Goal: Transaction & Acquisition: Book appointment/travel/reservation

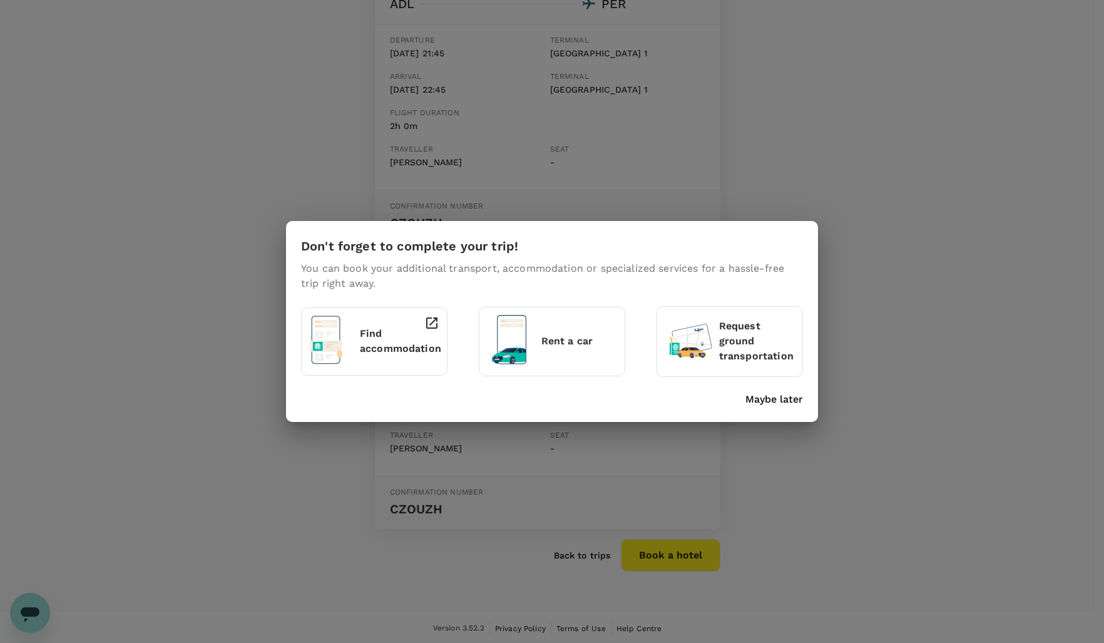
click at [360, 345] on p "Find accommodation" at bounding box center [400, 341] width 81 height 30
click at [799, 110] on div "Don't forget to complete your trip! You can book your additional transport, acc…" at bounding box center [552, 321] width 1104 height 643
click at [789, 402] on p "Maybe later" at bounding box center [774, 399] width 58 height 15
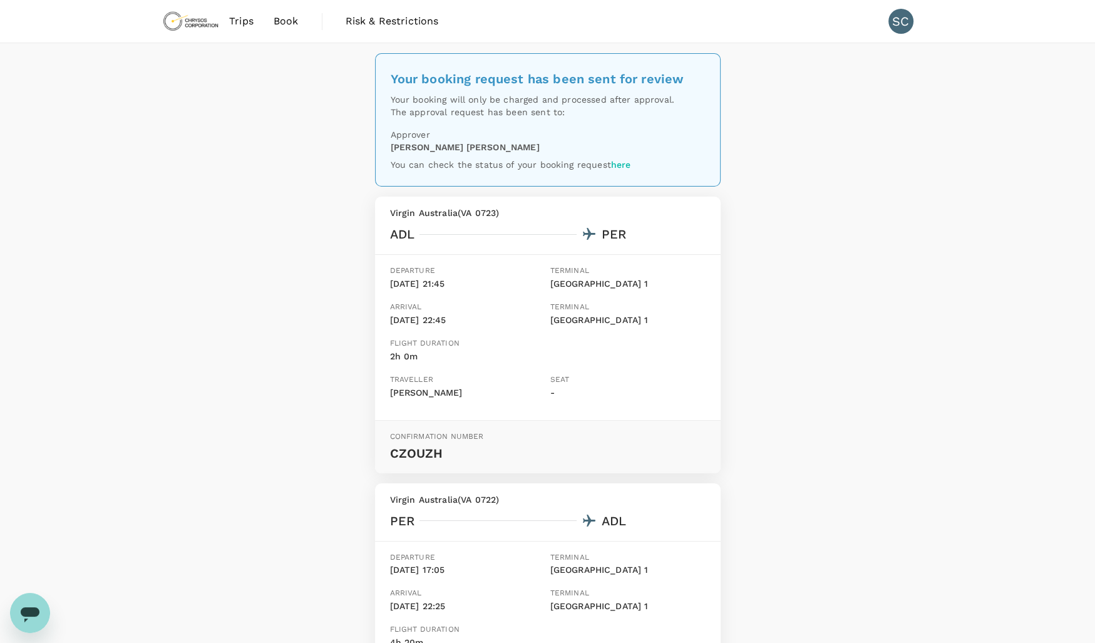
click at [234, 24] on span "Trips" at bounding box center [241, 21] width 24 height 15
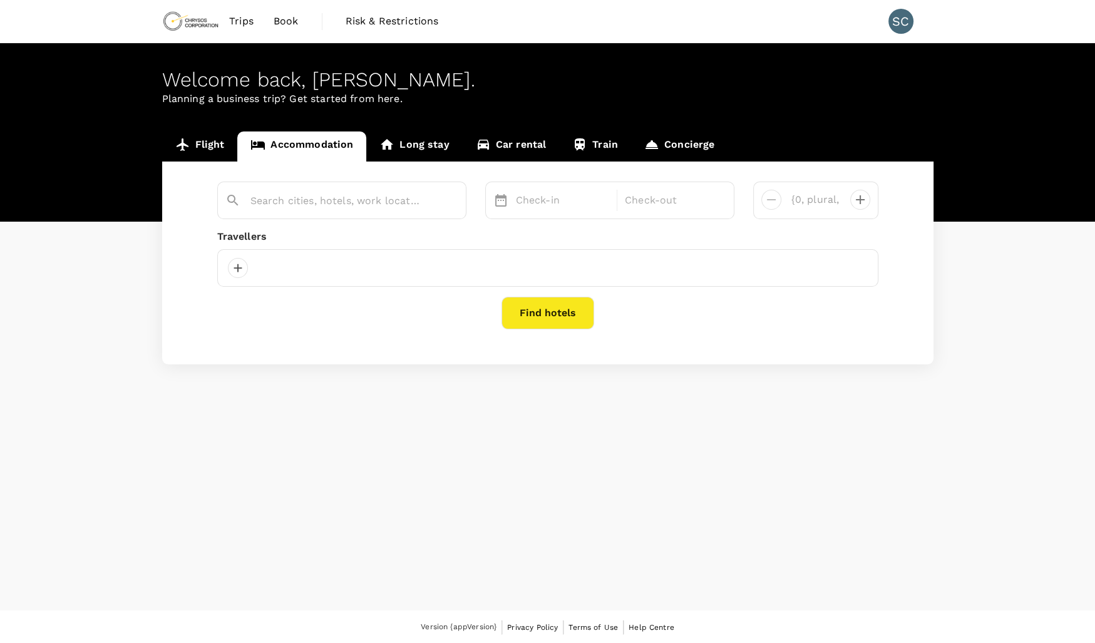
type input "Perth"
type input "1 room"
click at [817, 115] on div "Welcome back , Scott . Planning a business trip? Get started from here." at bounding box center [547, 132] width 1095 height 178
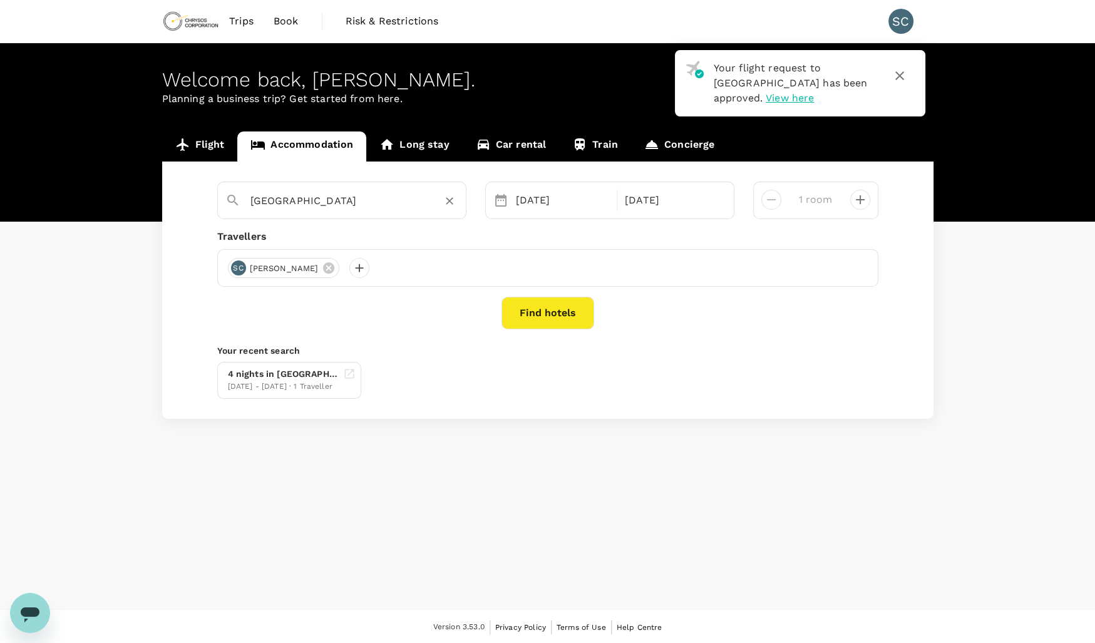
click at [251, 201] on input "Perth" at bounding box center [336, 200] width 173 height 19
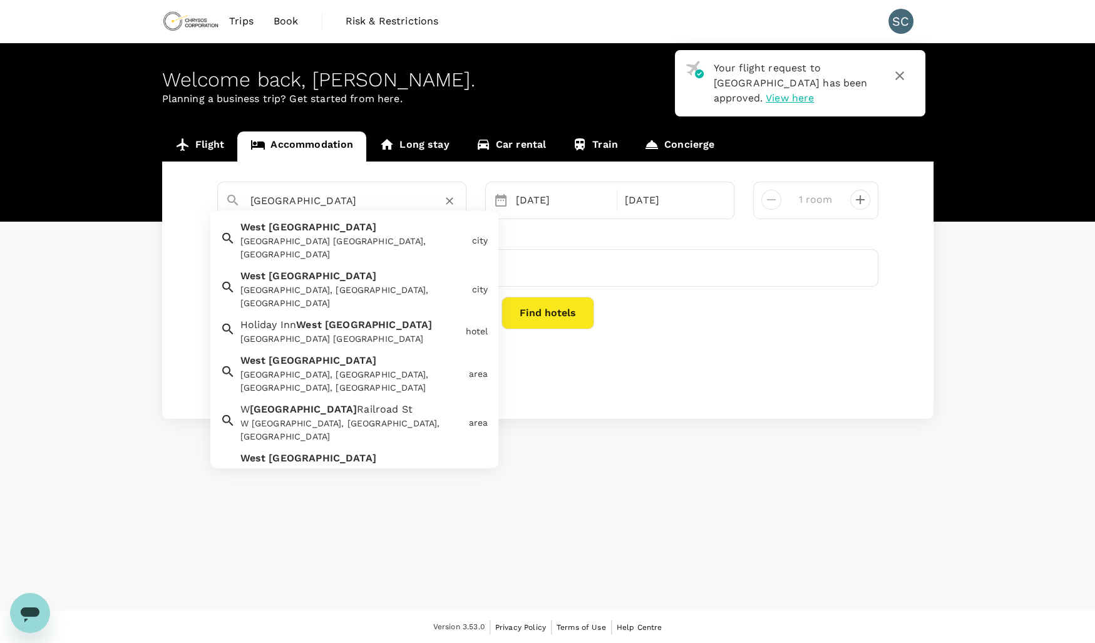
click at [347, 231] on div "West Perth West Perth WA, Australia" at bounding box center [351, 238] width 232 height 46
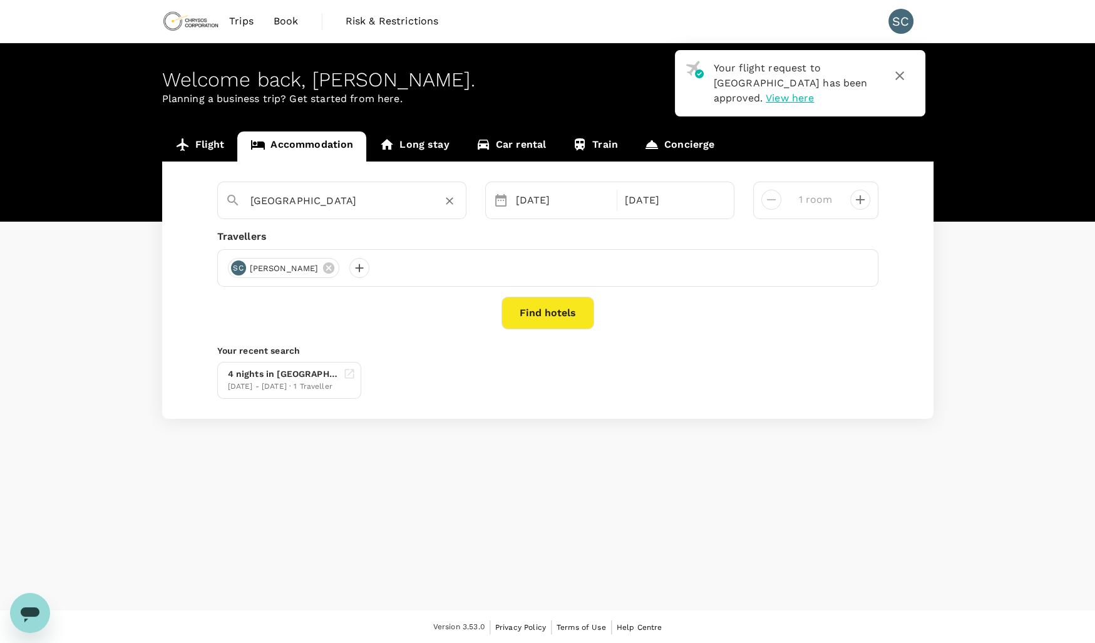
type input "West Perth"
click at [531, 317] on button "Find hotels" at bounding box center [547, 313] width 93 height 33
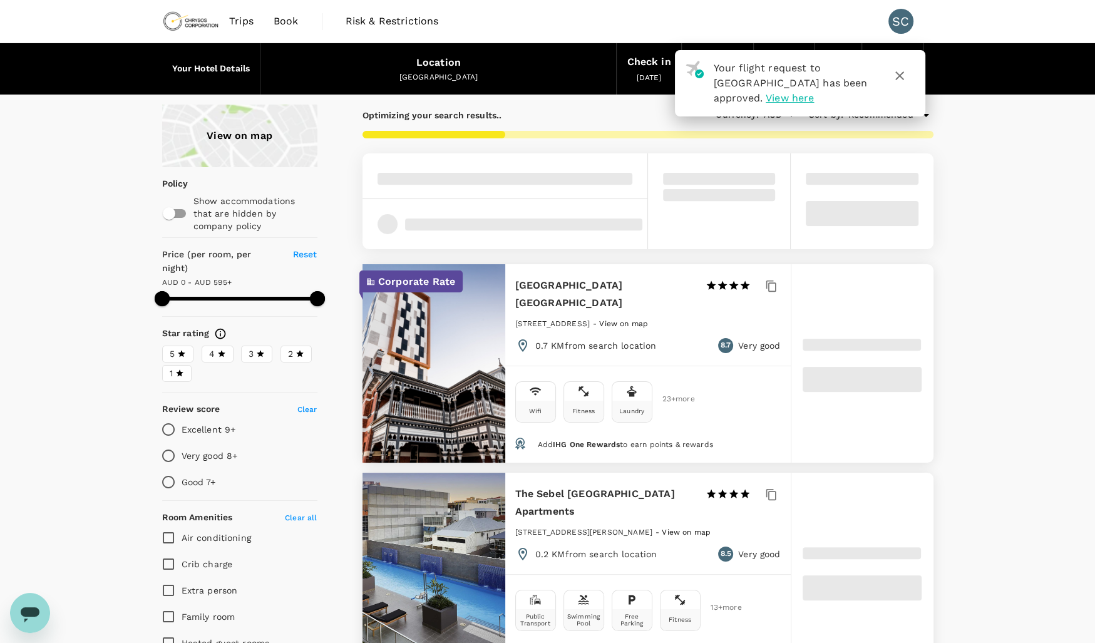
type input "595"
type input "AUD"
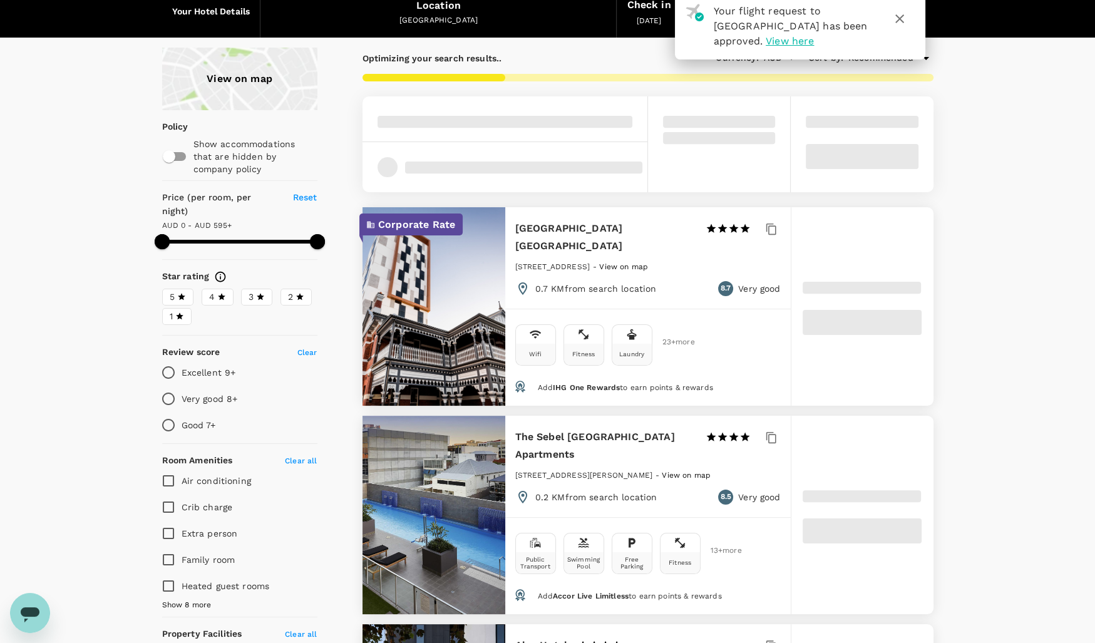
scroll to position [59, 0]
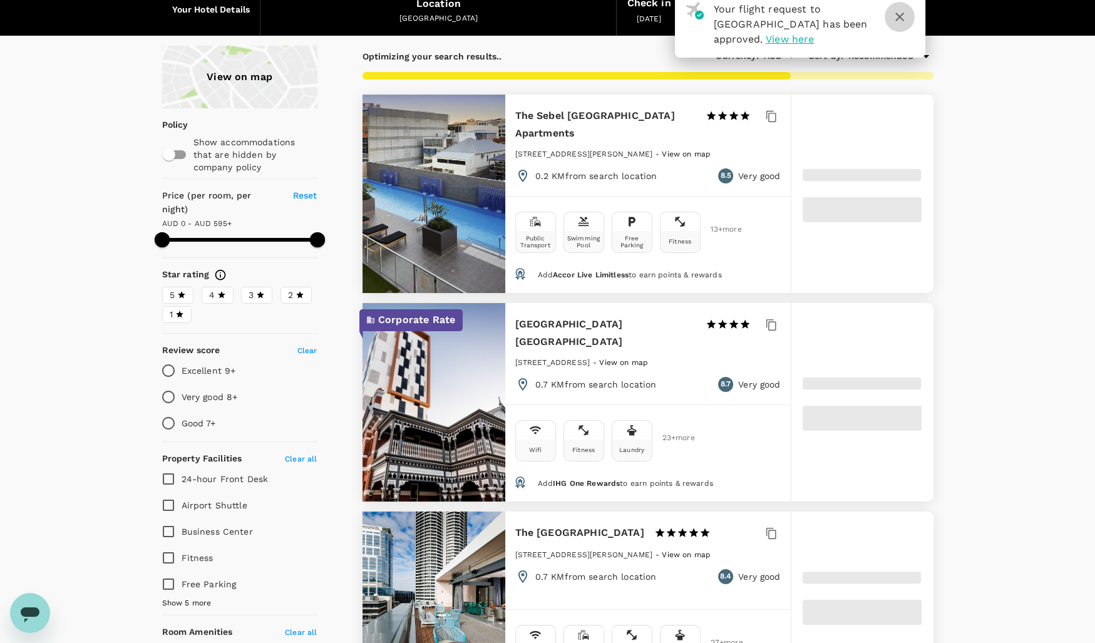
click at [900, 15] on icon "button" at bounding box center [899, 17] width 9 height 9
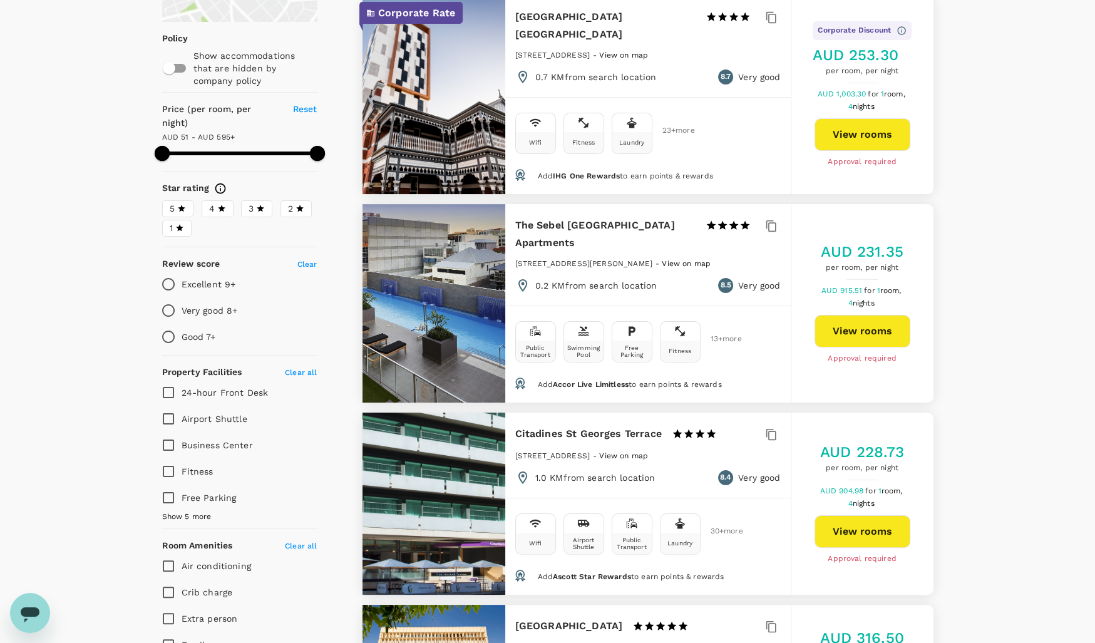
scroll to position [145, 0]
click at [849, 315] on button "View rooms" at bounding box center [862, 331] width 96 height 33
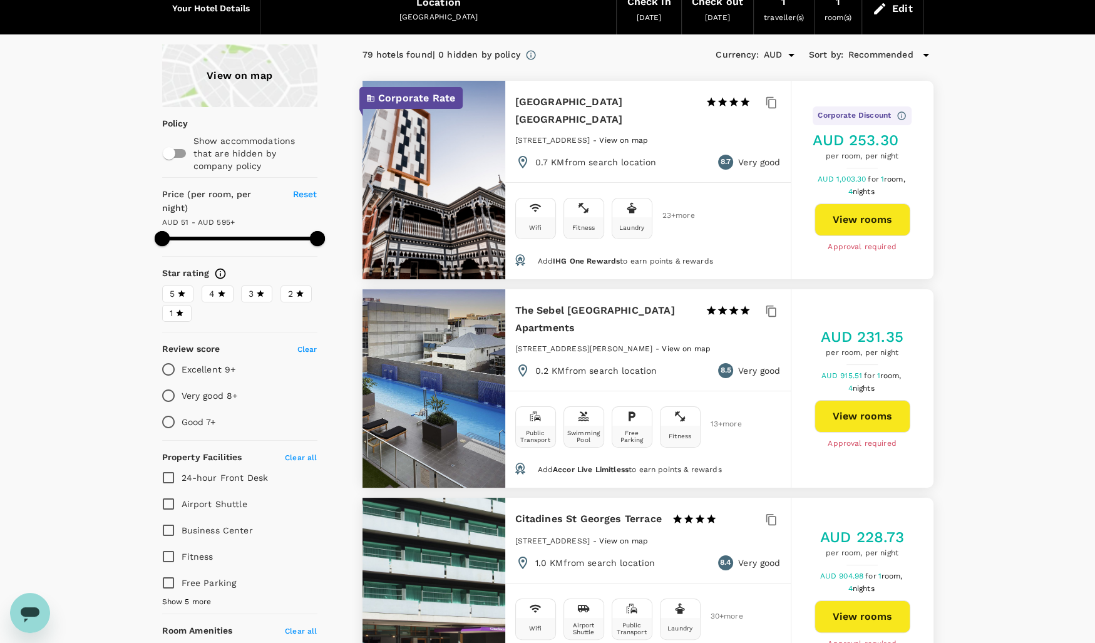
scroll to position [60, 0]
click at [852, 218] on button "View rooms" at bounding box center [862, 219] width 96 height 33
type input "594.91"
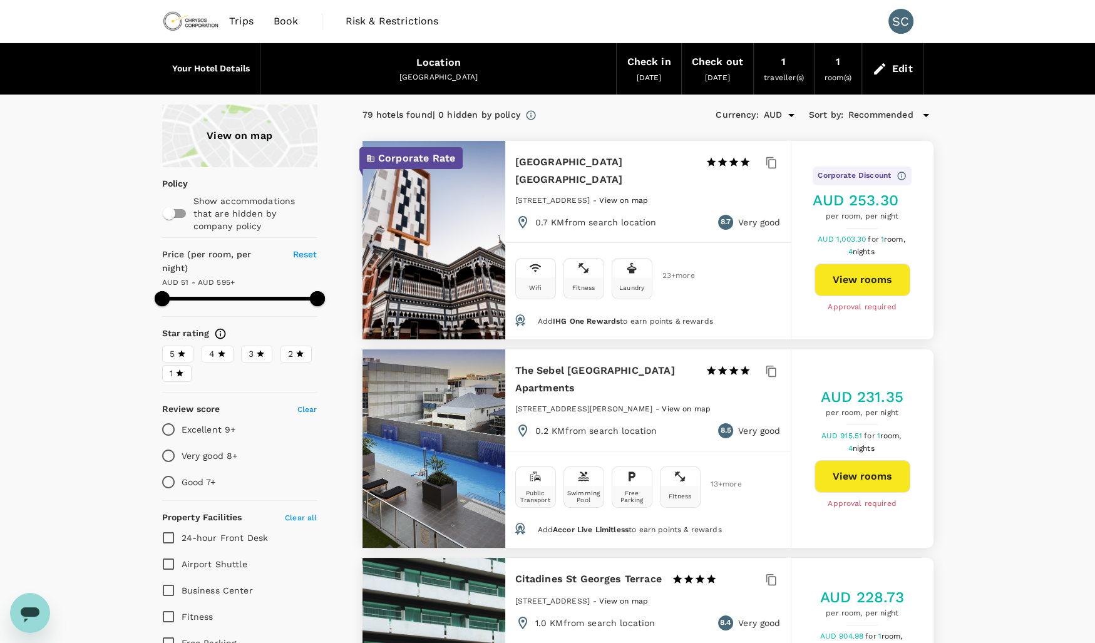
click at [240, 24] on span "Trips" at bounding box center [241, 21] width 24 height 15
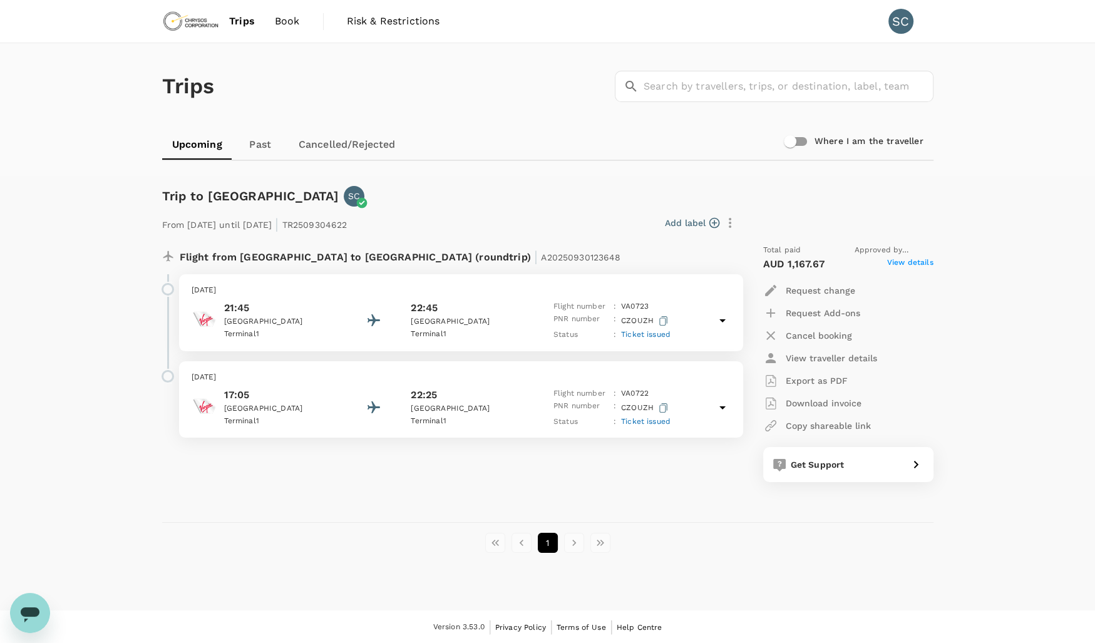
click at [288, 19] on span "Book" at bounding box center [287, 21] width 25 height 15
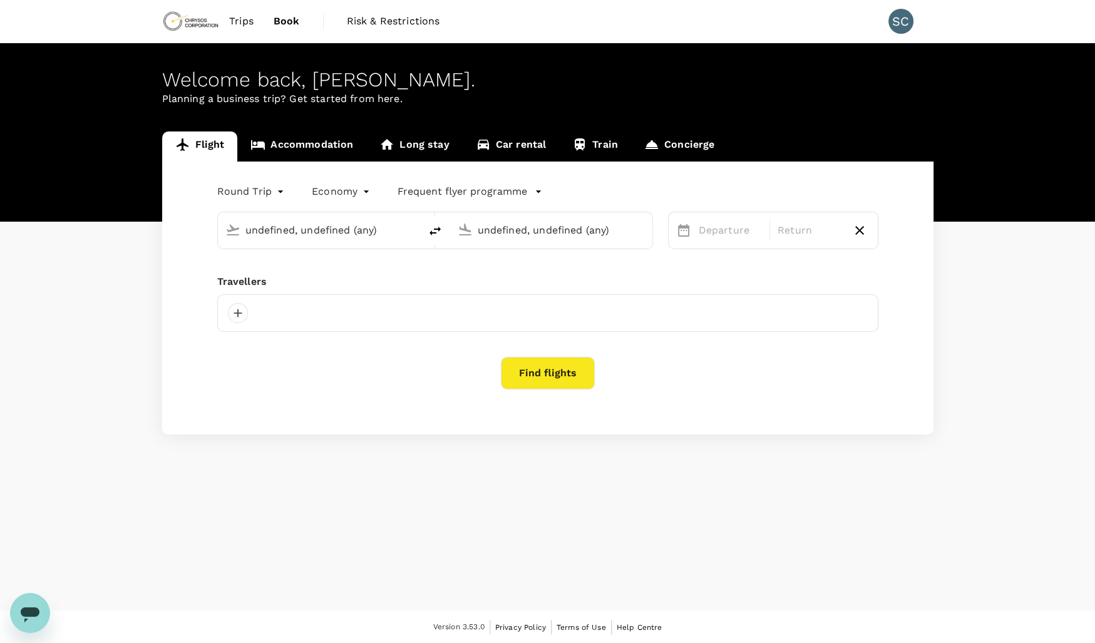
type input "Adelaide (ADL)"
type input "[GEOGRAPHIC_DATA] ([GEOGRAPHIC_DATA])"
type input "Adelaide (ADL)"
type input "[GEOGRAPHIC_DATA] ([GEOGRAPHIC_DATA])"
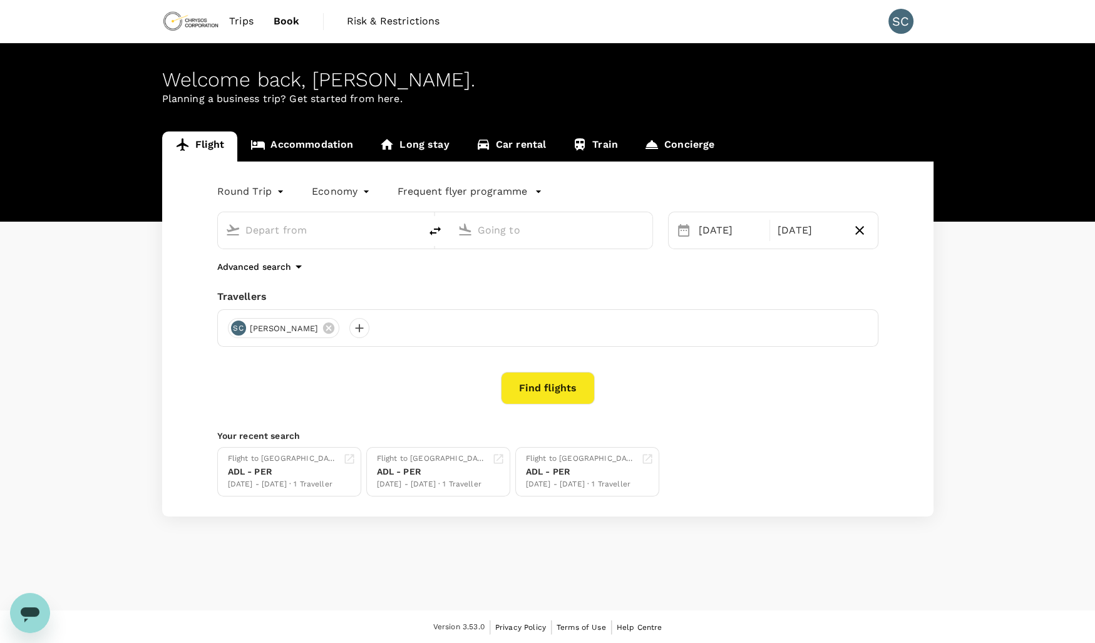
type input "Adelaide (ADL)"
type input "[GEOGRAPHIC_DATA] ([GEOGRAPHIC_DATA])"
click at [519, 147] on link "Car rental" at bounding box center [511, 146] width 97 height 30
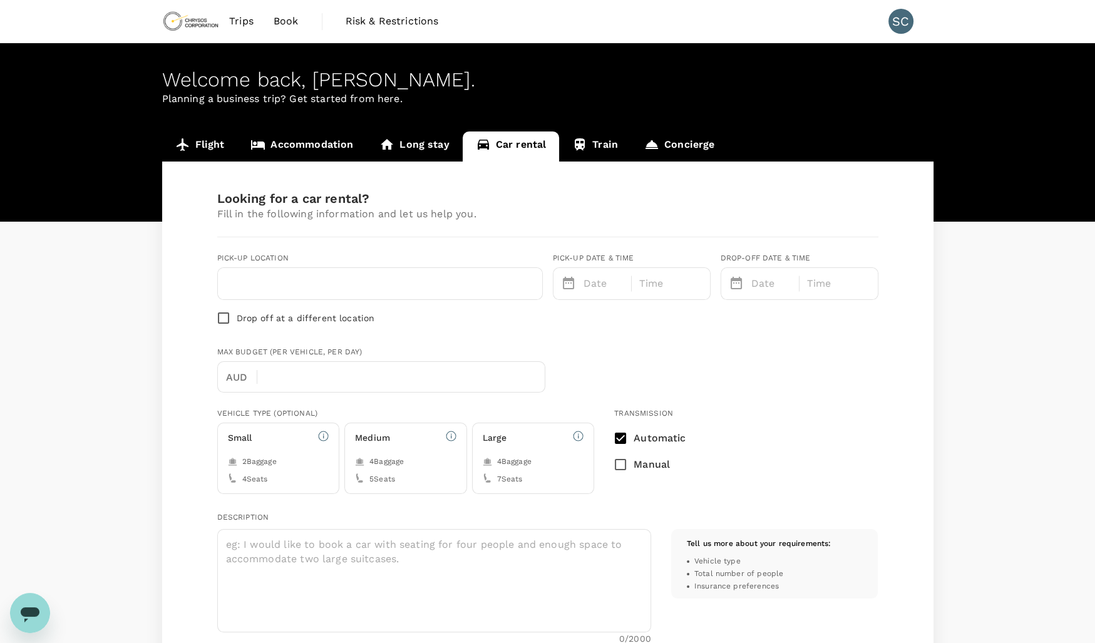
type input "Concierge booking - car-rental"
type input "scott.clafton@chrysoscorp.com"
type input "61"
type input "426270975"
click at [434, 274] on input "text" at bounding box center [379, 284] width 309 height 20
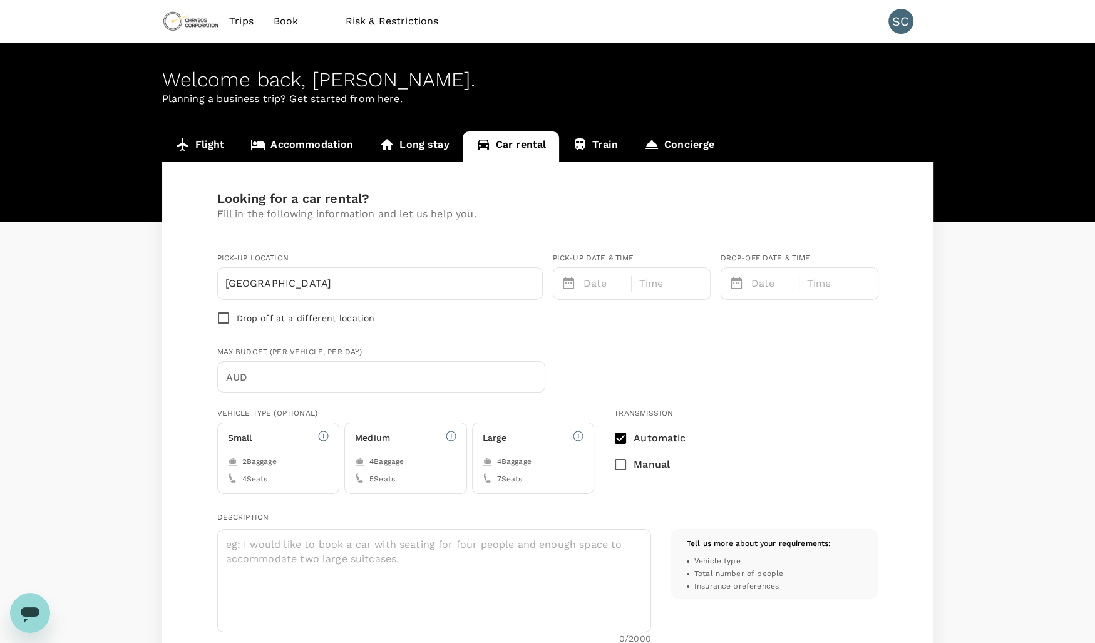
type input "Perth airport"
click at [580, 287] on div "Date" at bounding box center [601, 281] width 46 height 20
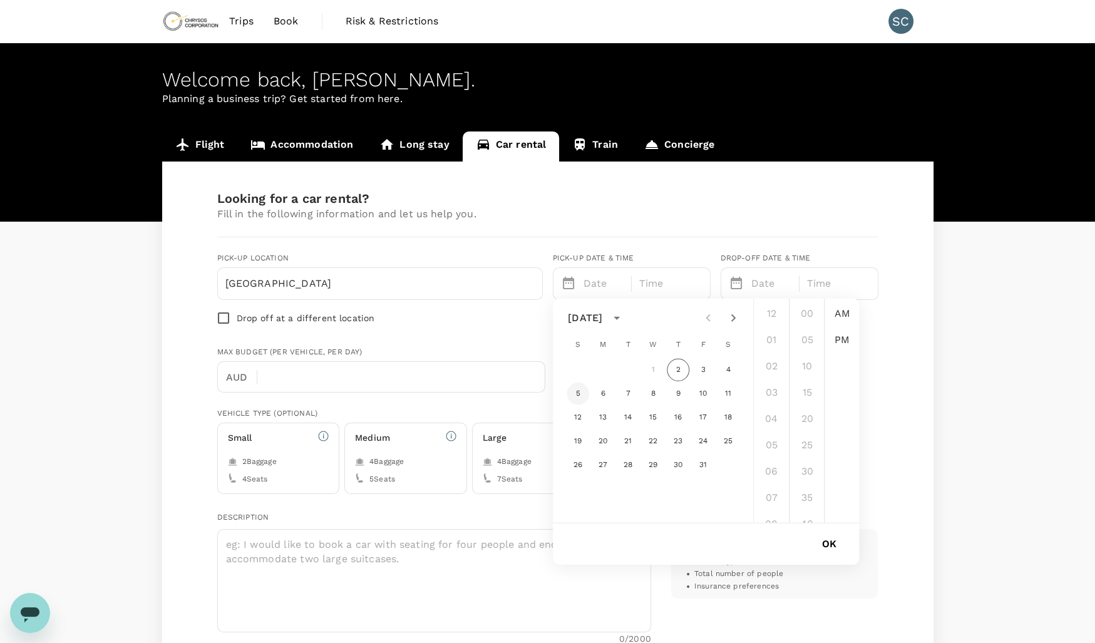
click at [578, 394] on button "5" at bounding box center [577, 393] width 23 height 23
click at [771, 449] on li "10" at bounding box center [771, 451] width 30 height 25
click at [840, 335] on li "PM" at bounding box center [842, 339] width 30 height 25
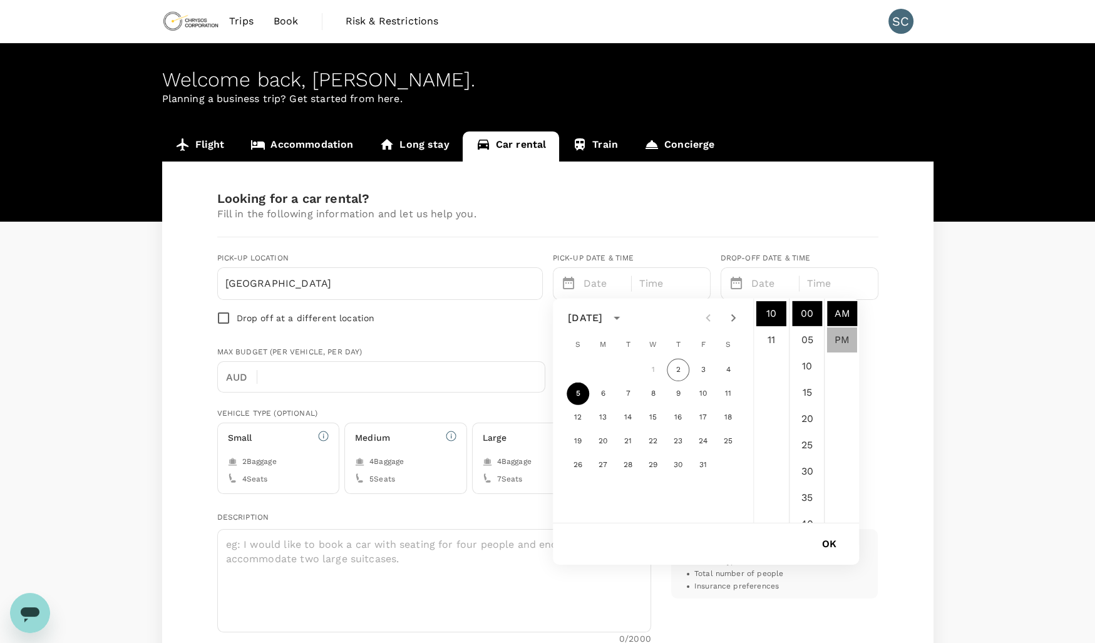
type input "10/05/2025 10:00 PM"
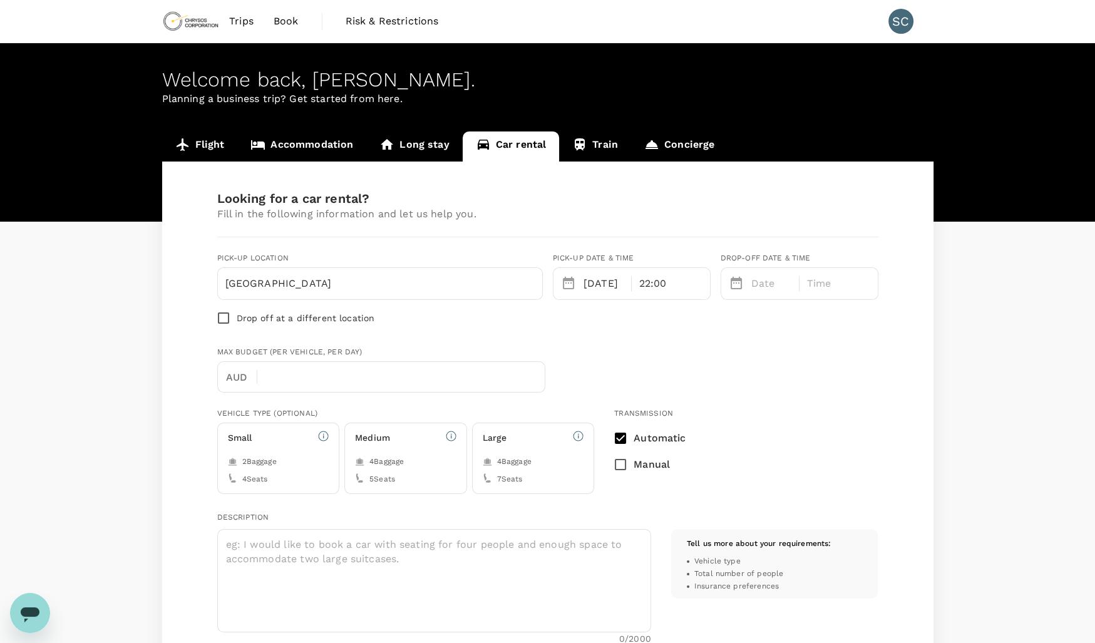
scroll to position [26, 0]
click at [762, 286] on p "Date" at bounding box center [771, 283] width 41 height 15
click at [844, 394] on button "9" at bounding box center [845, 393] width 23 height 23
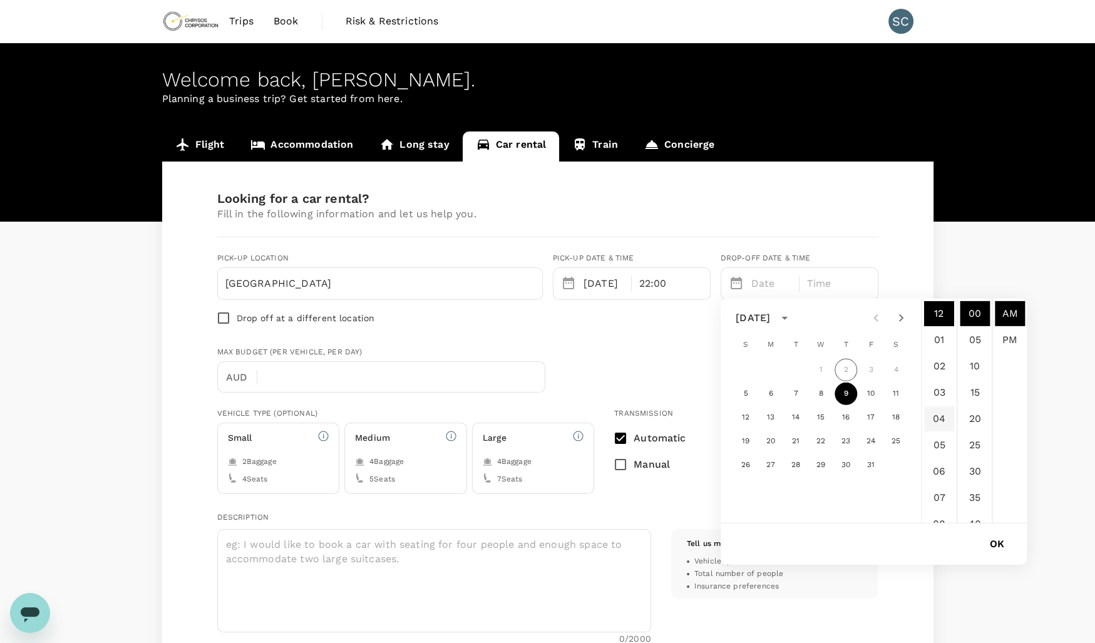
click at [941, 423] on li "04" at bounding box center [939, 418] width 30 height 25
click at [1012, 340] on li "PM" at bounding box center [1009, 339] width 30 height 25
type input "10/09/2025 04:00 PM"
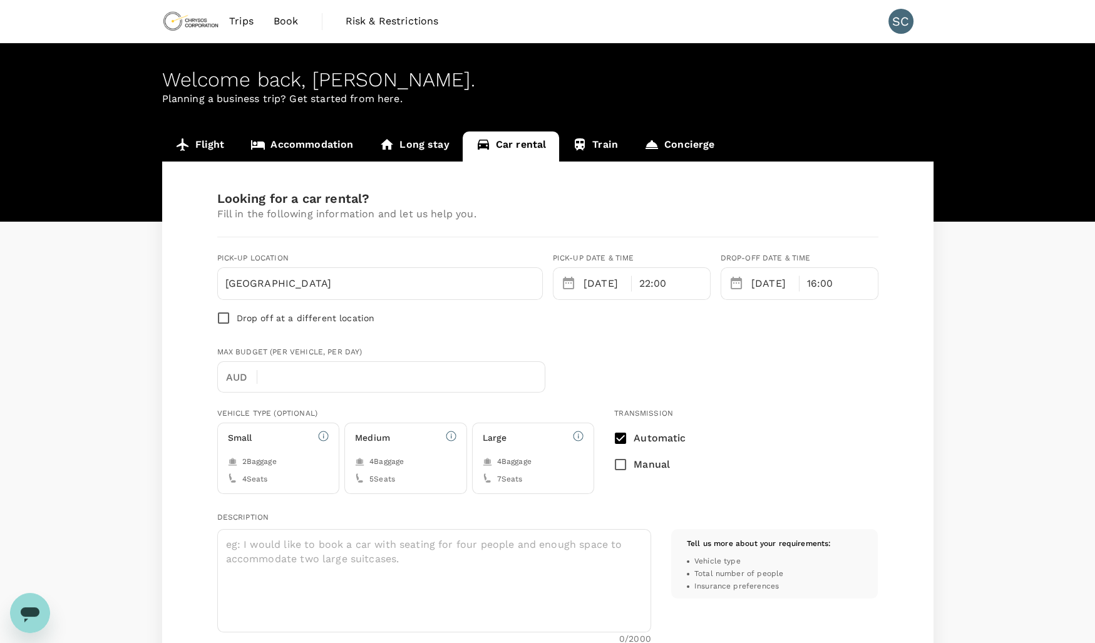
scroll to position [26, 0]
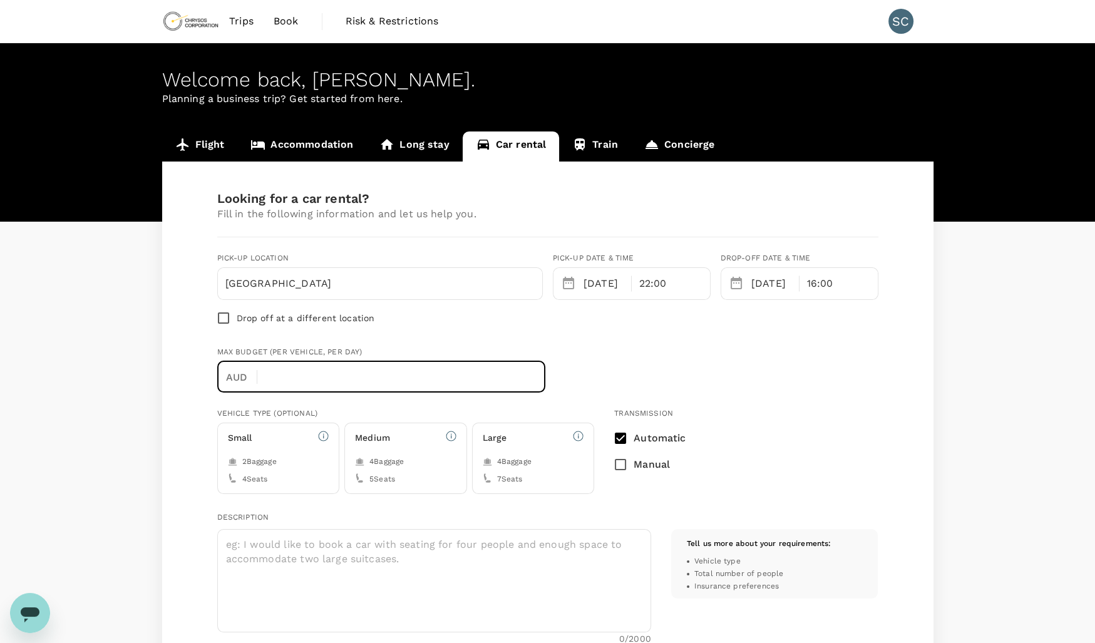
click at [330, 381] on input "text" at bounding box center [406, 376] width 278 height 31
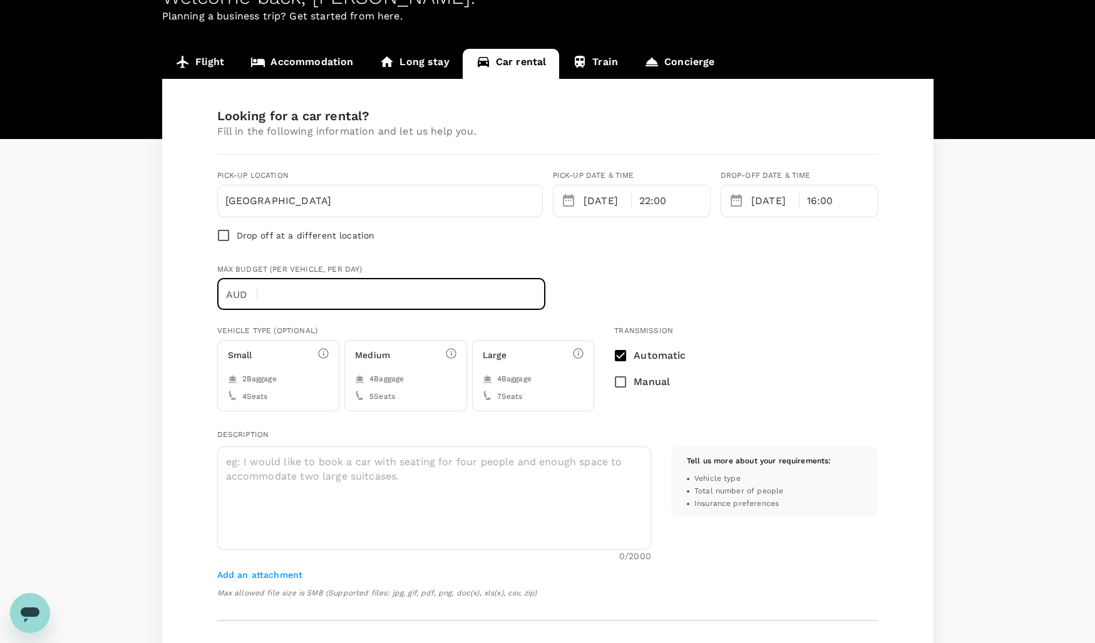
scroll to position [95, 0]
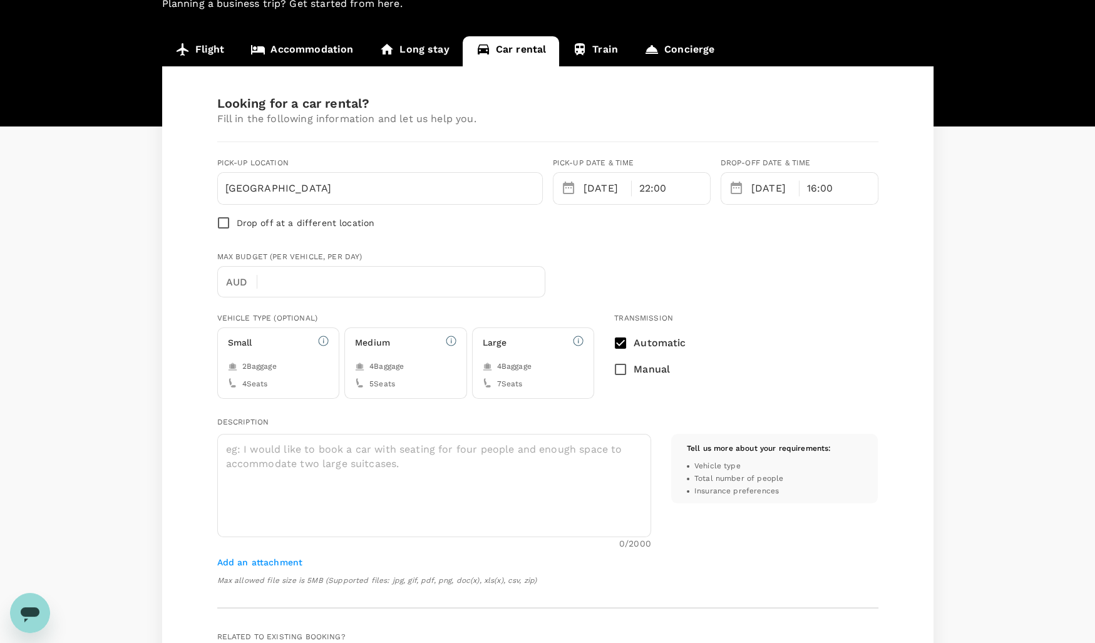
click at [238, 370] on div "2 Baggage" at bounding box center [278, 366] width 101 height 13
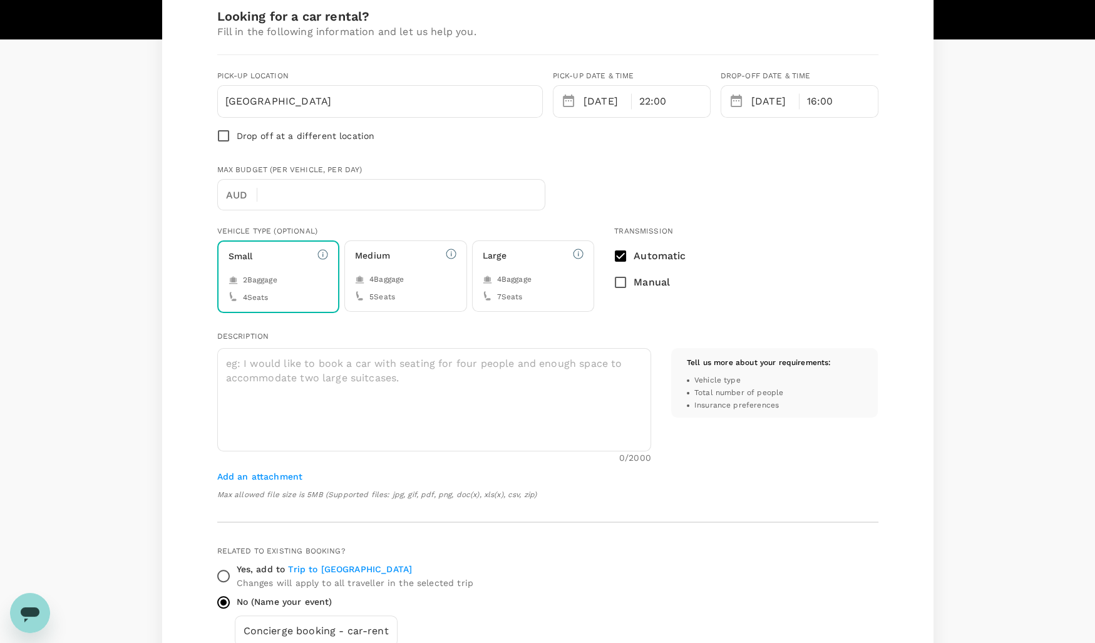
scroll to position [183, 0]
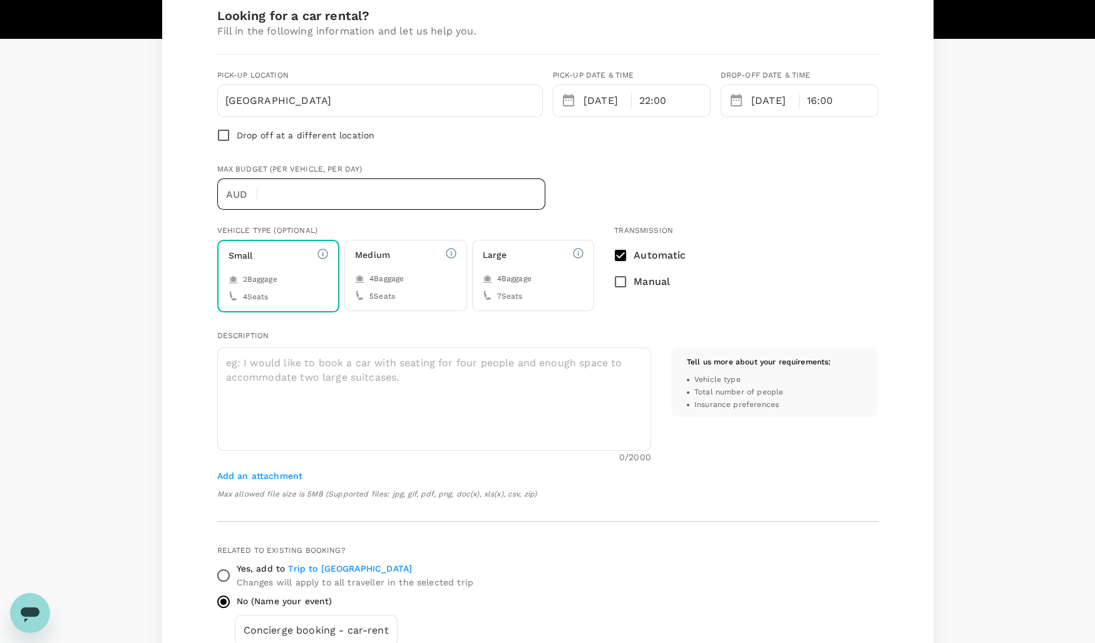
click at [315, 204] on input "text" at bounding box center [406, 193] width 278 height 31
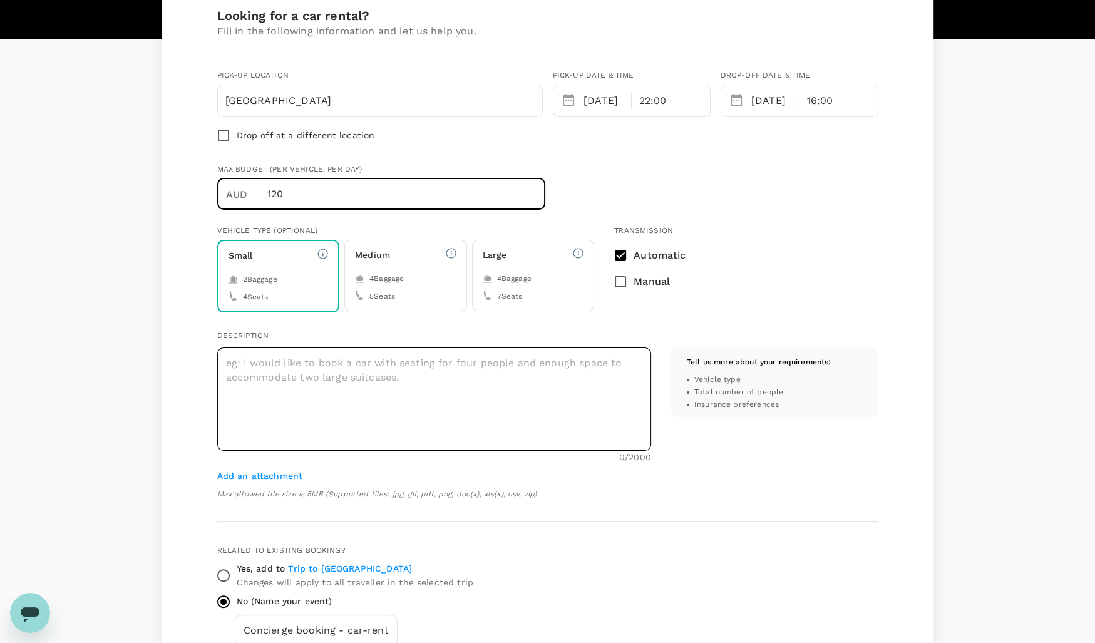
type input "120"
click at [323, 377] on textarea at bounding box center [434, 398] width 434 height 103
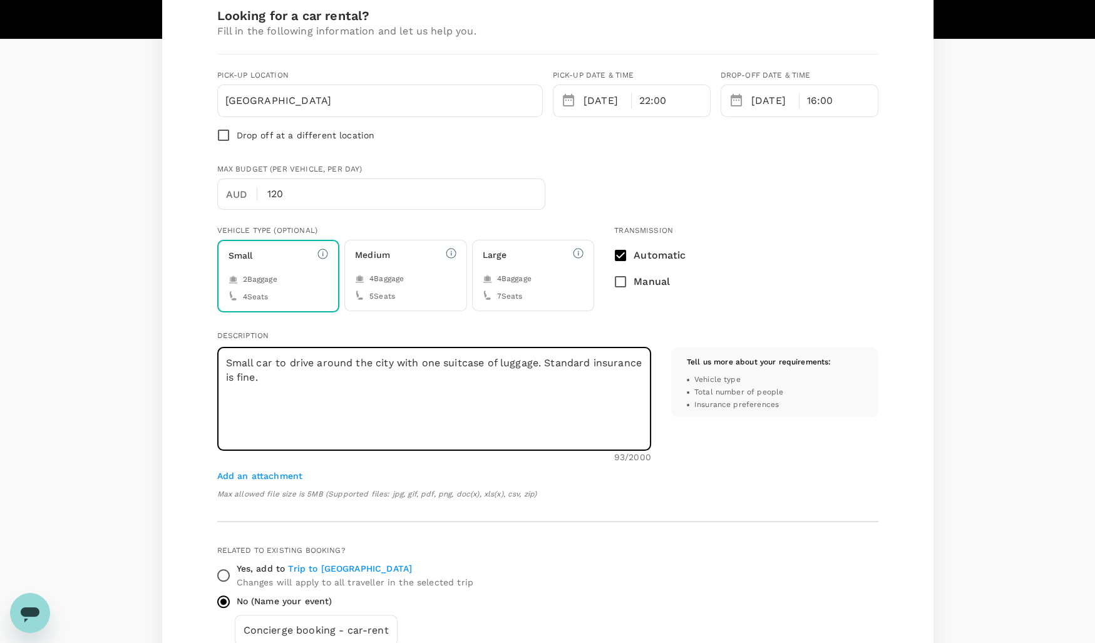
drag, startPoint x: 275, startPoint y: 362, endPoint x: 284, endPoint y: 361, distance: 8.2
click at [284, 361] on textarea "Small car to drive around the city with one suitcase of luggage. Standard insur…" at bounding box center [434, 398] width 434 height 103
click at [474, 400] on textarea "Small car for me to drive around the city with one suitcase of luggage. Standar…" at bounding box center [434, 398] width 434 height 103
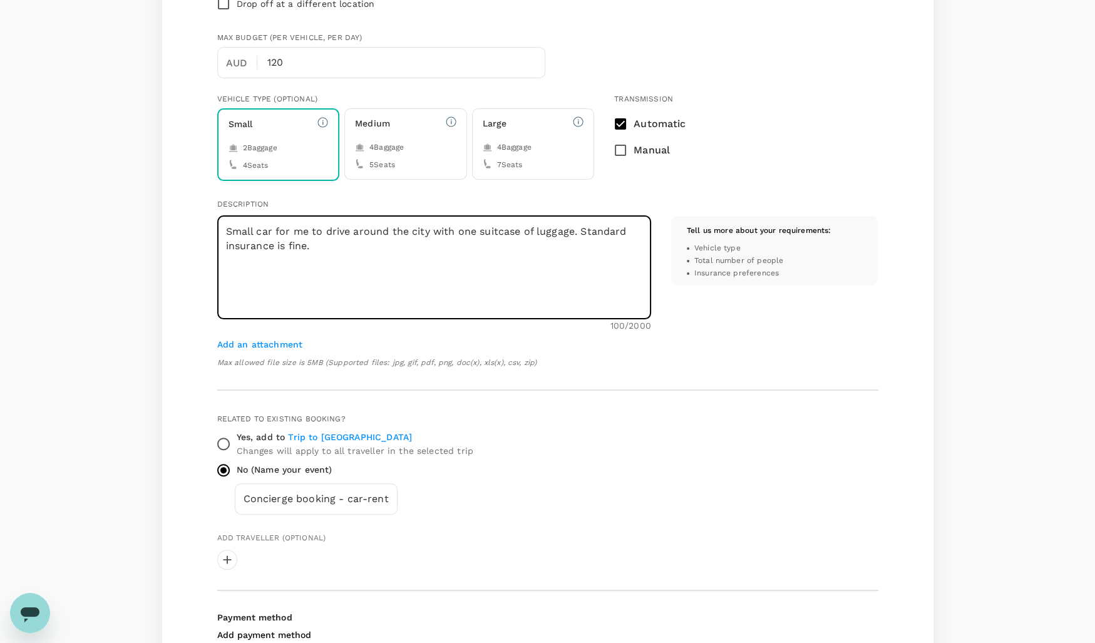
scroll to position [315, 0]
type textarea "Small car for me to drive around the city with one suitcase of luggage. Standar…"
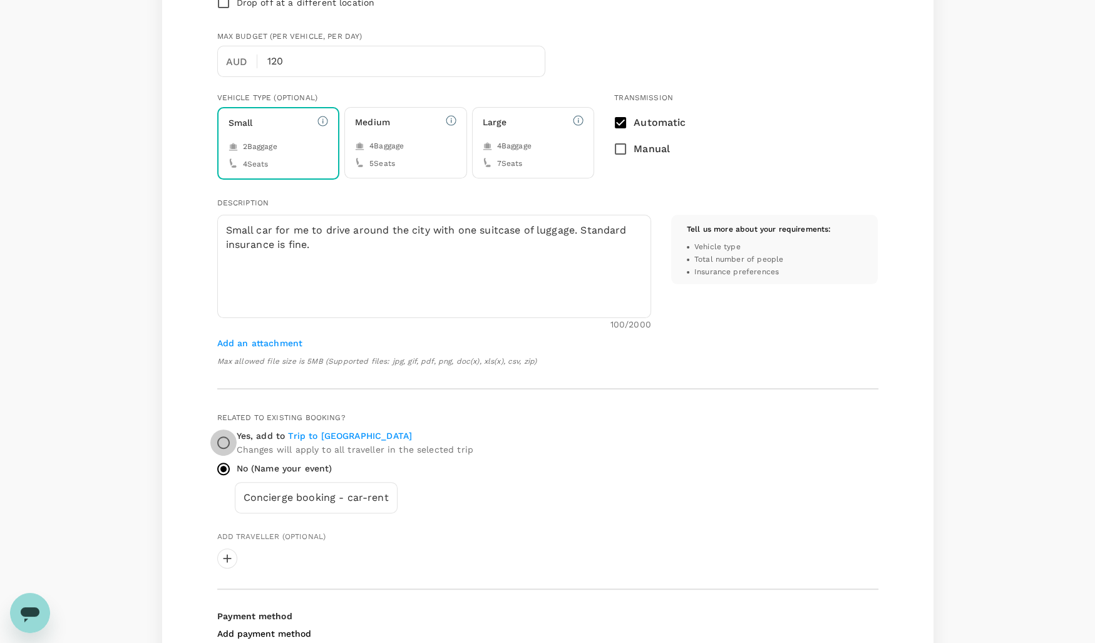
click at [220, 442] on input "Yes, add to Trip to Perth Changes will apply to all traveller in the selected t…" at bounding box center [223, 442] width 26 height 26
radio input "true"
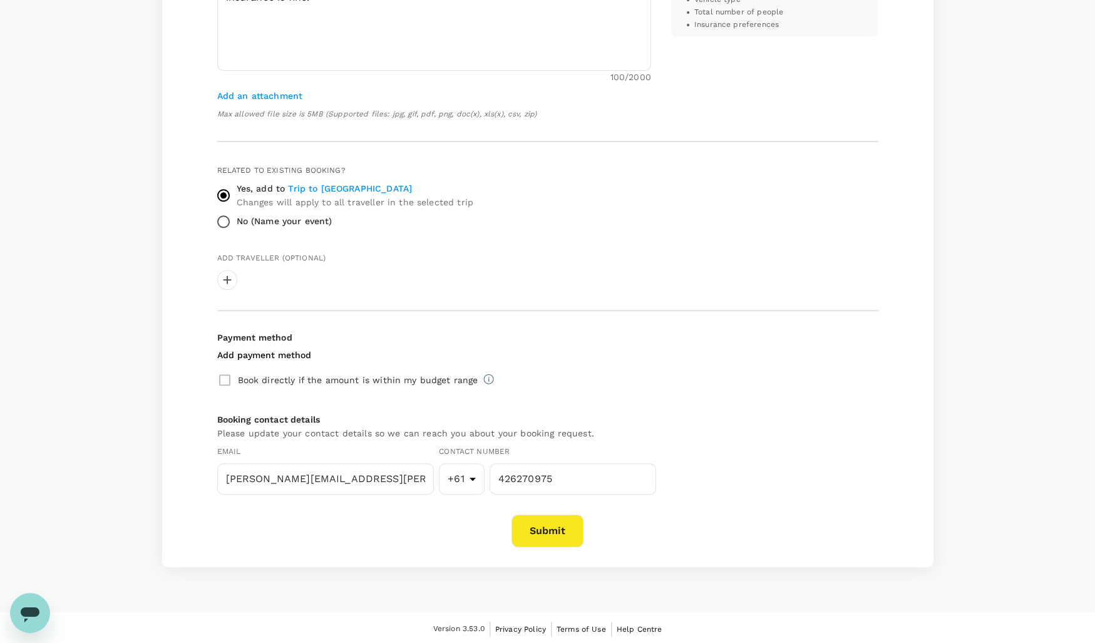
scroll to position [563, 0]
click at [555, 529] on button "Submit" at bounding box center [547, 530] width 72 height 33
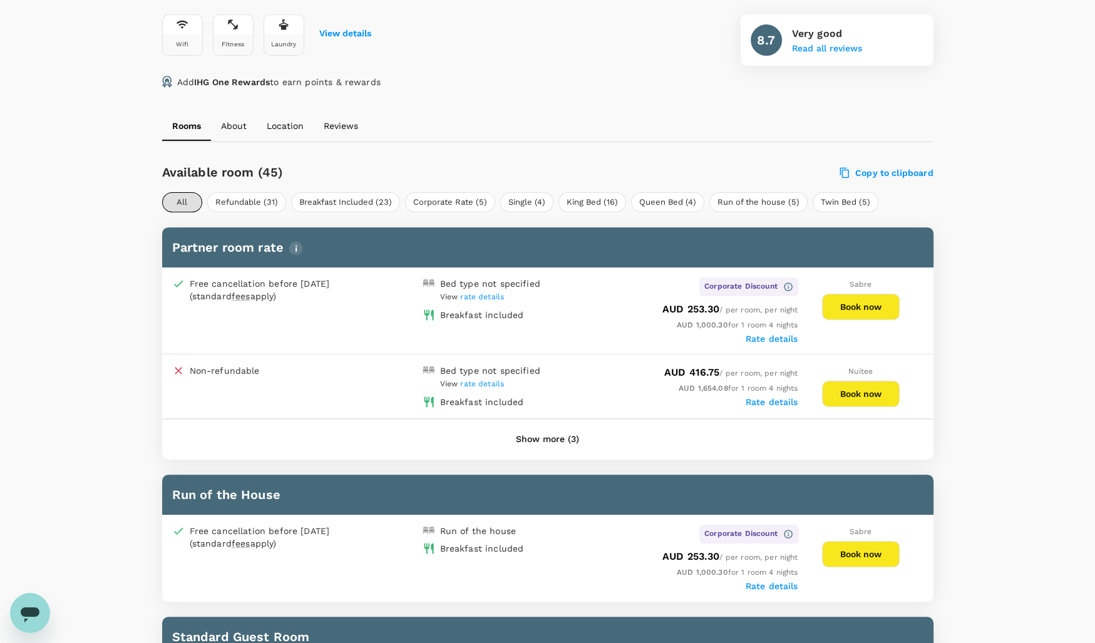
scroll to position [484, 0]
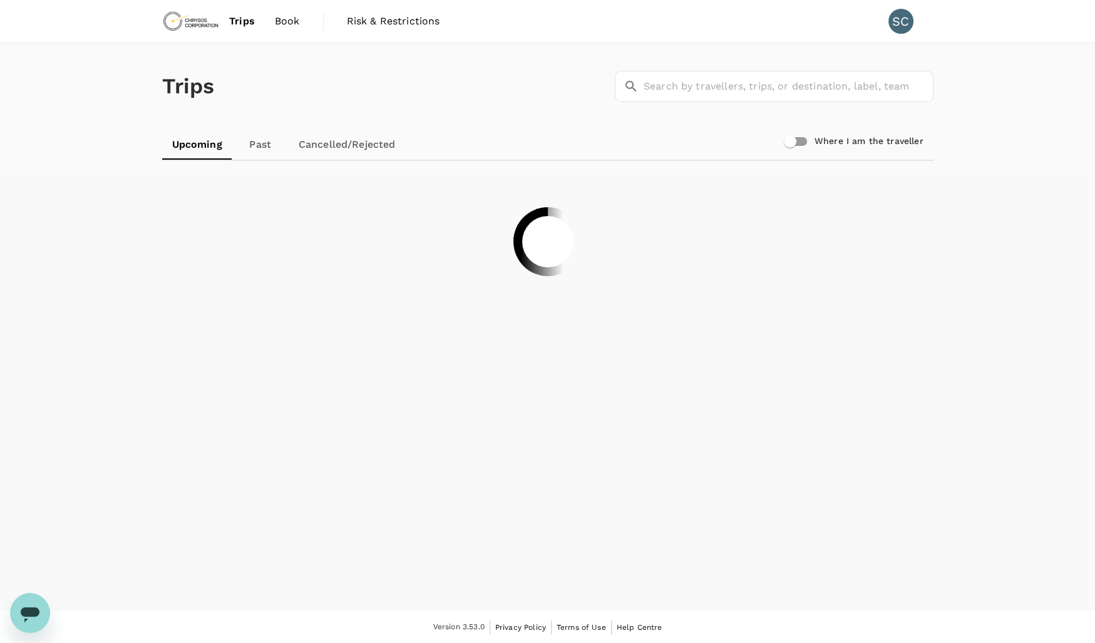
click at [284, 24] on span "Book" at bounding box center [287, 21] width 25 height 15
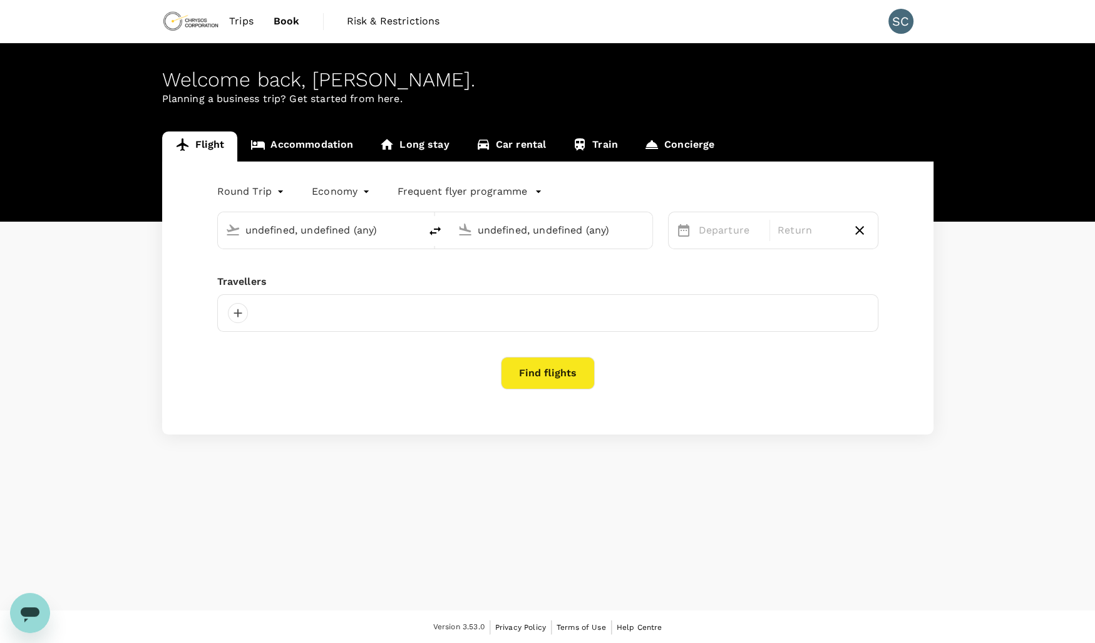
type input "Adelaide (ADL)"
type input "[GEOGRAPHIC_DATA] ([GEOGRAPHIC_DATA])"
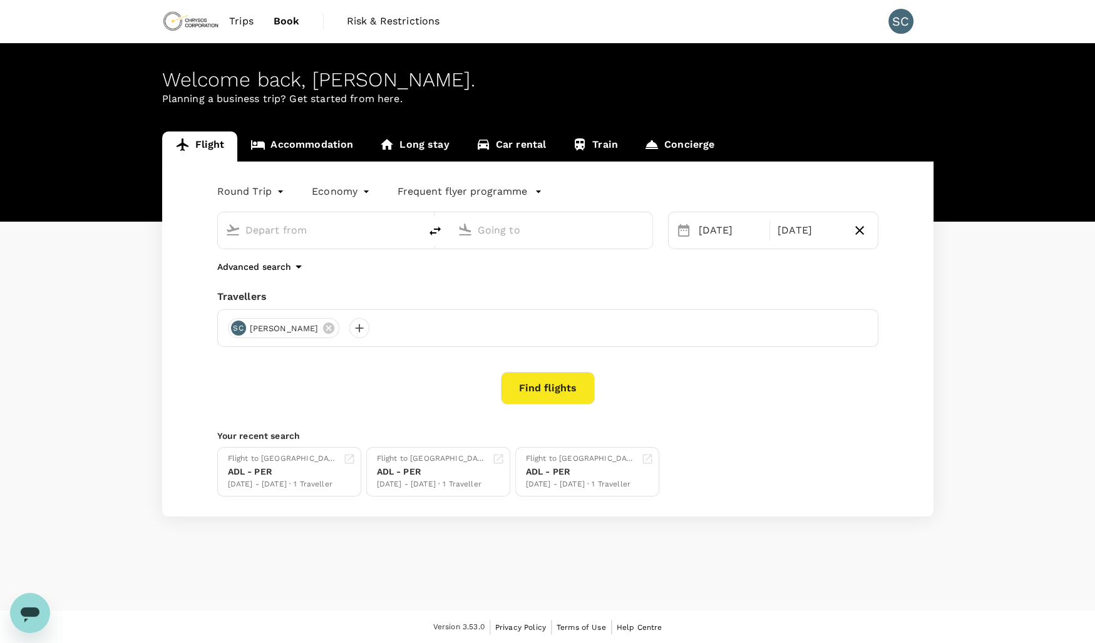
type input "Adelaide (ADL)"
type input "[GEOGRAPHIC_DATA] ([GEOGRAPHIC_DATA])"
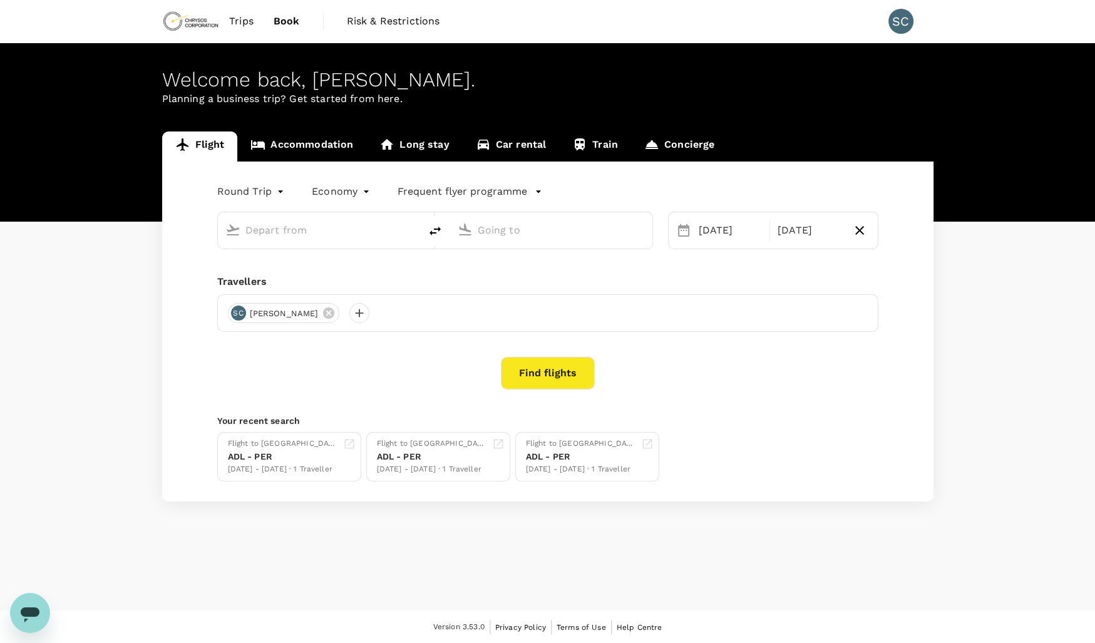
type input "Adelaide (ADL)"
type input "[GEOGRAPHIC_DATA] ([GEOGRAPHIC_DATA])"
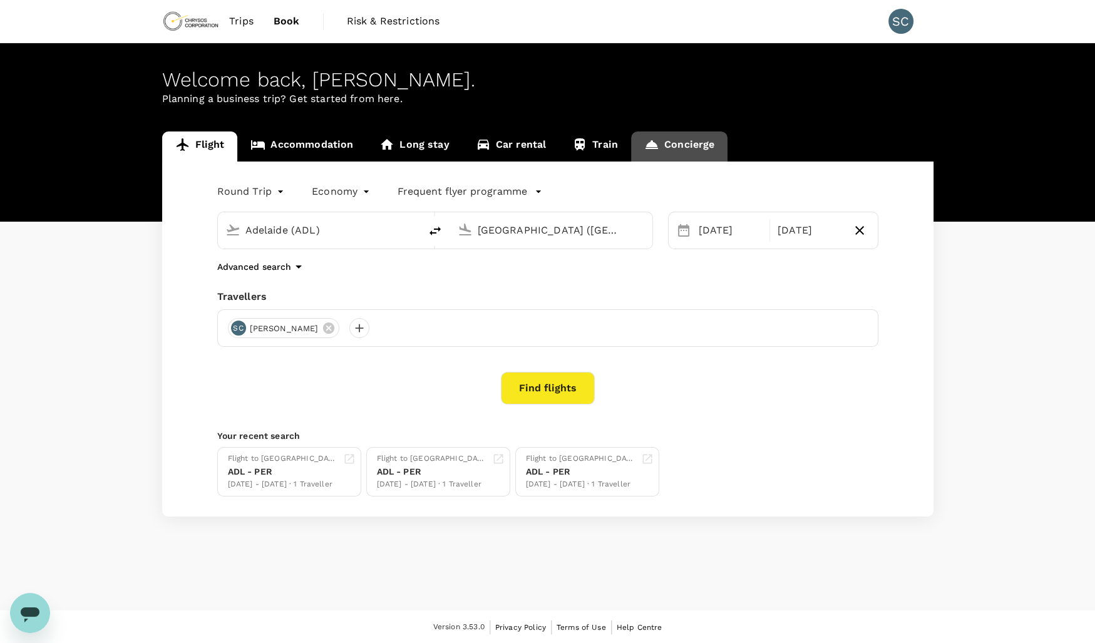
click at [673, 147] on link "Concierge" at bounding box center [679, 146] width 96 height 30
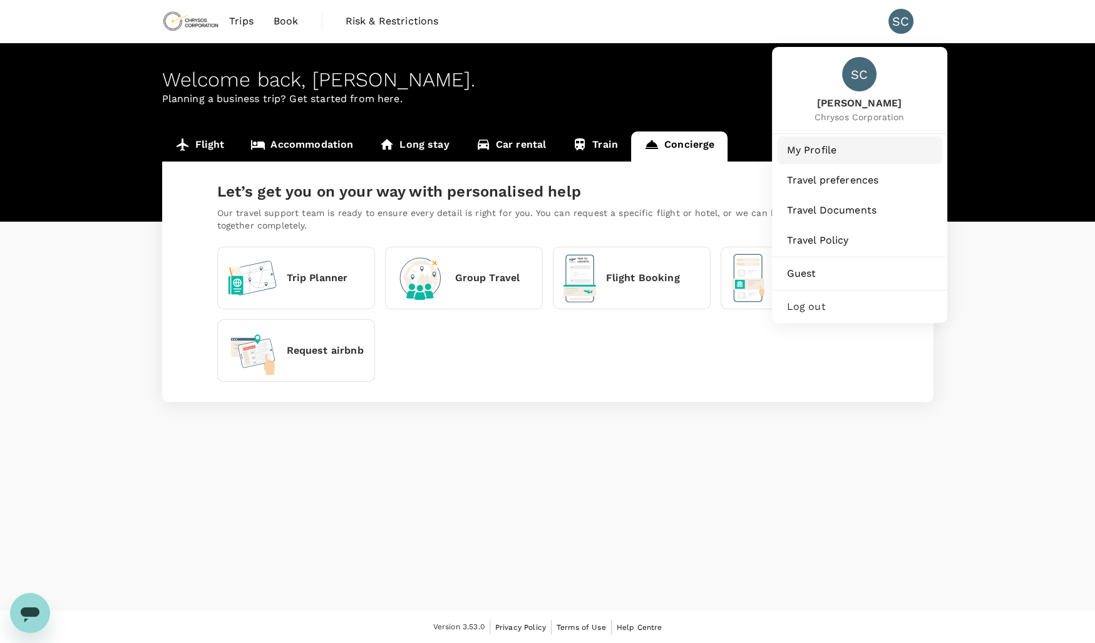
click at [813, 150] on span "My Profile" at bounding box center [859, 150] width 145 height 15
